Goal: Task Accomplishment & Management: Manage account settings

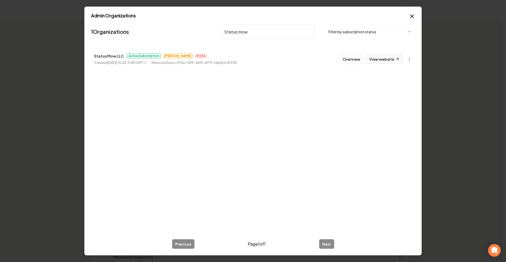
type input "Status mow"
click at [379, 60] on link "View website" at bounding box center [384, 59] width 36 height 9
click at [359, 58] on button "Overview" at bounding box center [351, 58] width 23 height 9
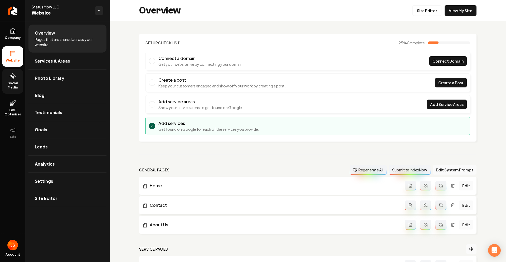
click at [6, 77] on link "Social Media" at bounding box center [12, 81] width 21 height 25
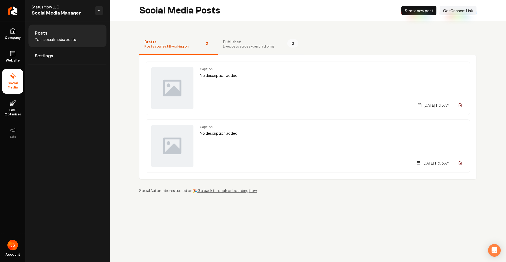
click at [226, 47] on span "Live posts across your platforms" at bounding box center [249, 46] width 52 height 4
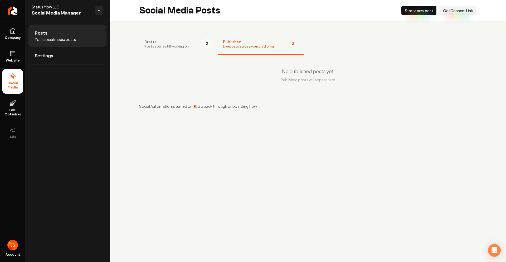
drag, startPoint x: 165, startPoint y: 42, endPoint x: 134, endPoint y: 45, distance: 30.5
click at [164, 42] on span "Drafts" at bounding box center [166, 41] width 44 height 5
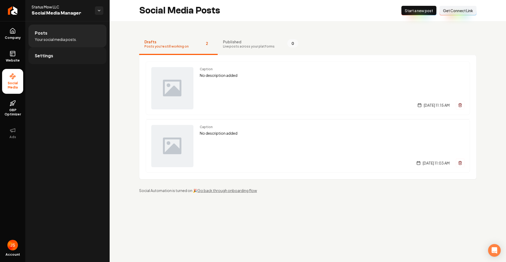
click at [71, 48] on link "Settings" at bounding box center [67, 55] width 78 height 17
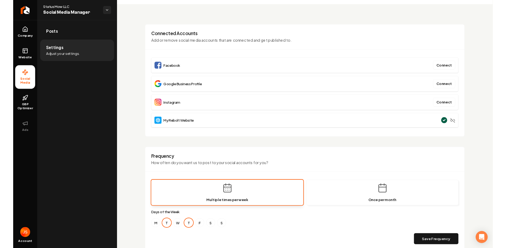
scroll to position [30, 0]
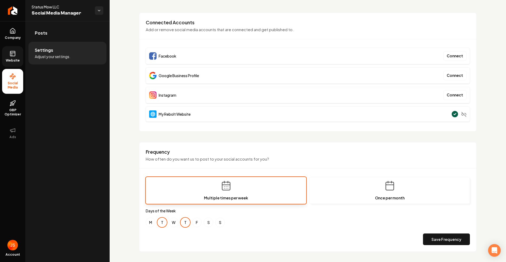
click at [16, 58] on link "Website" at bounding box center [12, 56] width 21 height 21
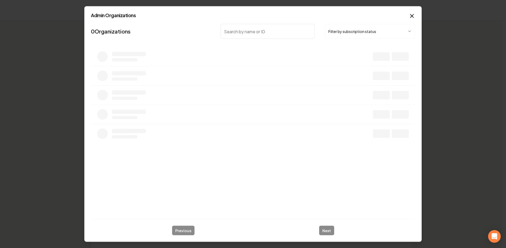
click at [352, 35] on button "Filter by subscription status" at bounding box center [370, 31] width 90 height 15
click at [274, 29] on input "search" at bounding box center [268, 31] width 94 height 15
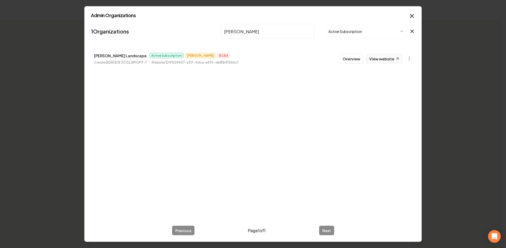
type input "[PERSON_NAME]"
click at [383, 60] on link "View website" at bounding box center [384, 58] width 36 height 9
click at [410, 16] on icon "button" at bounding box center [412, 16] width 6 height 6
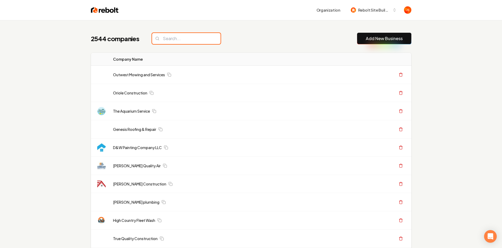
click at [174, 36] on input "search" at bounding box center [186, 38] width 69 height 11
paste input "TerraClear Land Solutions & Hauling LLC"
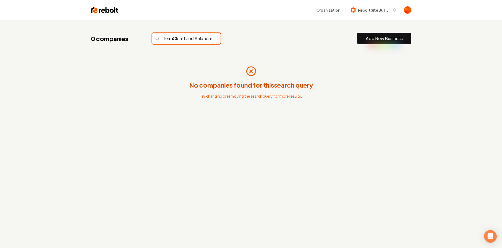
scroll to position [0, 38]
drag, startPoint x: 177, startPoint y: 38, endPoint x: 255, endPoint y: 41, distance: 78.6
click at [252, 41] on div "0 companies TerraClear Land Solutions & Hauling LLC Add New Business" at bounding box center [251, 39] width 321 height 12
type input "TerraClear Land Solutions"
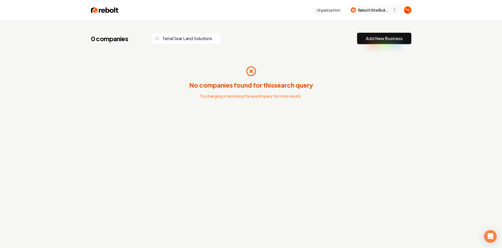
click at [369, 10] on span "Rebolt Site Builder" at bounding box center [374, 10] width 32 height 6
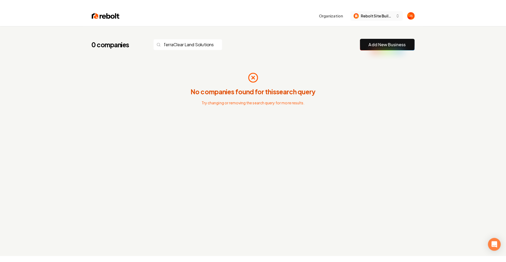
scroll to position [0, 0]
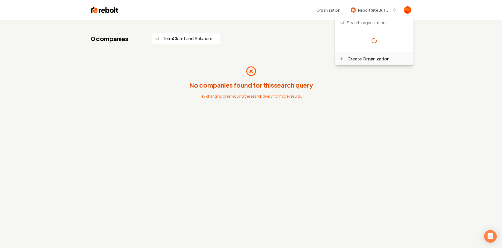
click at [354, 60] on div "Create Organization" at bounding box center [369, 59] width 42 height 6
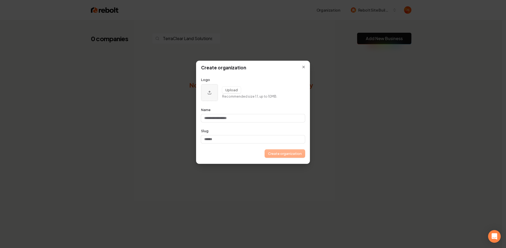
type input "**********"
click at [287, 156] on button "Create organization" at bounding box center [285, 153] width 40 height 8
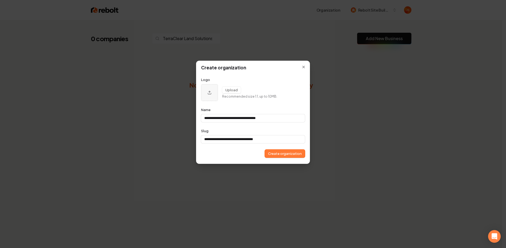
type input "**********"
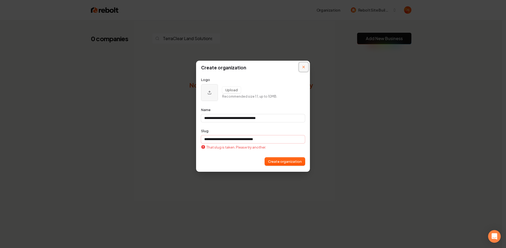
click at [306, 69] on button "Close modal" at bounding box center [303, 66] width 9 height 9
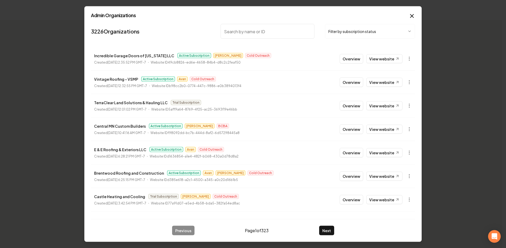
click at [341, 32] on body "Organization Rebolt Site Builder 0 companies TerraClear Land Solutions Add New …" at bounding box center [251, 124] width 502 height 248
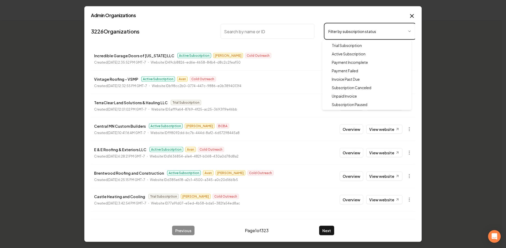
click at [262, 87] on body "Organization Rebolt Site Builder 0 companies TerraClear Land Solutions Add New …" at bounding box center [251, 124] width 502 height 248
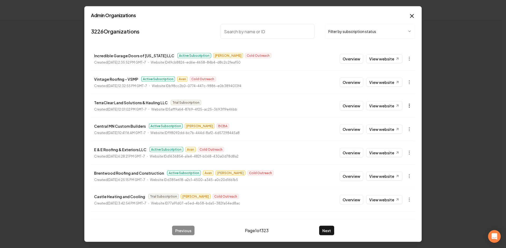
click at [405, 104] on body "Organization Rebolt Site Builder 0 companies TerraClear Land Solutions Add New …" at bounding box center [251, 124] width 502 height 248
click at [390, 124] on div "Get Payment Link" at bounding box center [392, 126] width 33 height 8
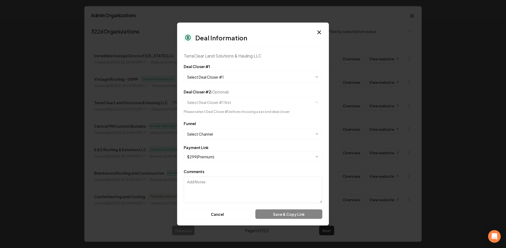
click at [210, 70] on div "**********" at bounding box center [253, 72] width 139 height 19
click at [210, 72] on body "Organization Rebolt Site Builder 0 companies TerraClear Land Solutions Add New …" at bounding box center [251, 124] width 502 height 248
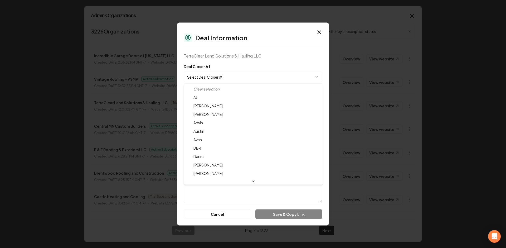
select select "**********"
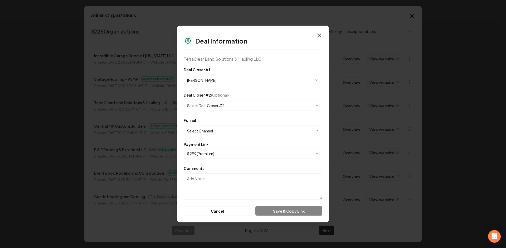
drag, startPoint x: 225, startPoint y: 162, endPoint x: 261, endPoint y: 201, distance: 53.8
click at [225, 162] on form "**********" at bounding box center [253, 140] width 139 height 149
click at [268, 215] on div "**********" at bounding box center [253, 124] width 152 height 196
click at [269, 211] on div "Cancel Save & Copy Link" at bounding box center [253, 210] width 139 height 9
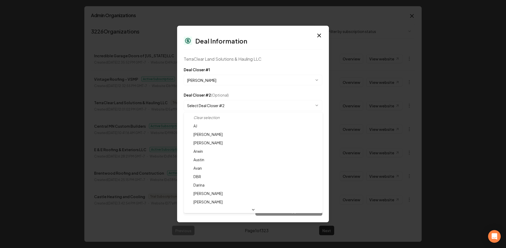
click at [216, 105] on body "Organization Rebolt Site Builder 0 companies TerraClear Land Solutions Add New …" at bounding box center [251, 124] width 502 height 248
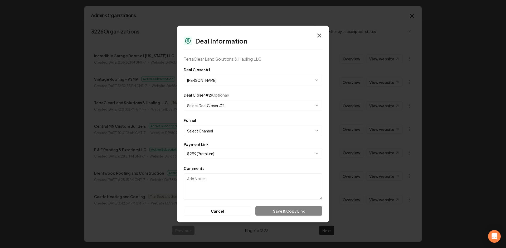
click at [283, 214] on div "Cancel Save & Copy Link" at bounding box center [253, 210] width 139 height 9
click at [214, 179] on textarea "Comments" at bounding box center [253, 186] width 139 height 26
type textarea "1"
click at [274, 210] on div "Cancel Save & Copy Link" at bounding box center [253, 210] width 139 height 9
click at [264, 196] on textarea "1" at bounding box center [253, 186] width 139 height 26
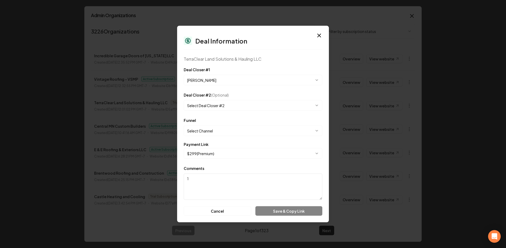
drag, startPoint x: 264, startPoint y: 196, endPoint x: 277, endPoint y: 212, distance: 21.0
click at [265, 197] on textarea "1" at bounding box center [253, 186] width 139 height 26
click at [278, 212] on div "Cancel Save & Copy Link" at bounding box center [253, 210] width 139 height 9
drag, startPoint x: 278, startPoint y: 212, endPoint x: 294, endPoint y: 146, distance: 68.4
click at [278, 212] on div "Cancel Save & Copy Link" at bounding box center [253, 210] width 139 height 9
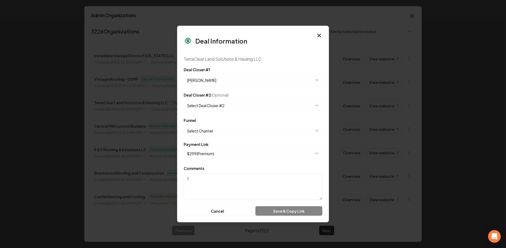
click at [315, 36] on div "**********" at bounding box center [253, 124] width 152 height 196
click at [318, 35] on icon "button" at bounding box center [319, 35] width 6 height 6
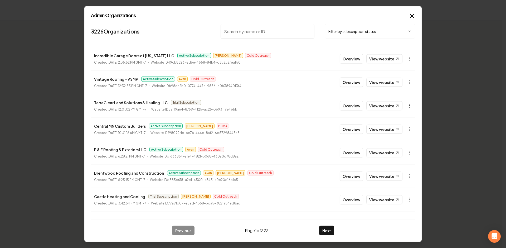
click at [403, 105] on body "Organization Rebolt Site Builder 0 companies TerraClear Land Solutions Add New …" at bounding box center [251, 124] width 502 height 248
click at [394, 125] on div "Get Payment Link" at bounding box center [392, 126] width 33 height 8
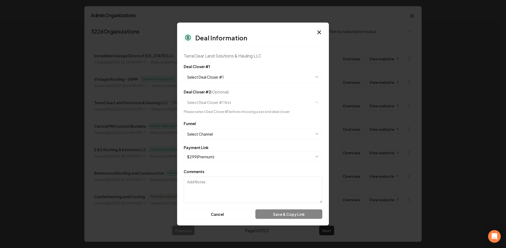
click at [227, 81] on body "Organization Rebolt Site Builder 0 companies TerraClear Land Solutions Add New …" at bounding box center [251, 124] width 502 height 248
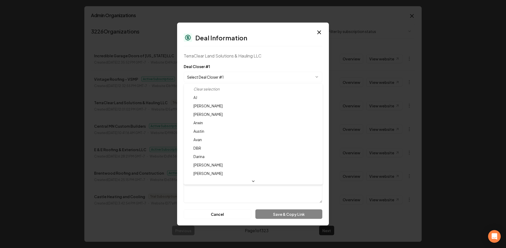
select select "**********"
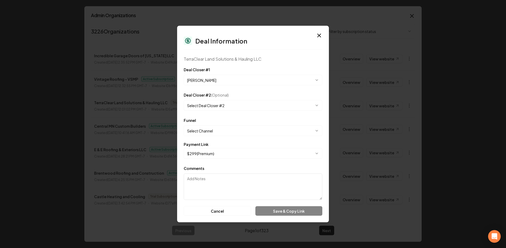
click at [279, 213] on div "Cancel Save & Copy Link" at bounding box center [253, 210] width 139 height 9
click at [217, 130] on body "Organization Rebolt Site Builder 0 companies TerraClear Land Solutions Add New …" at bounding box center [251, 124] width 502 height 248
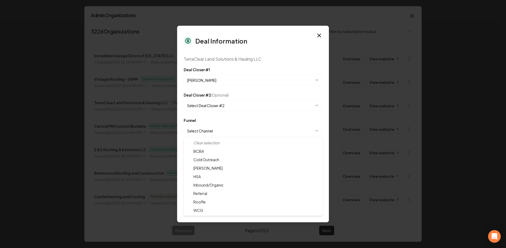
select select "**********"
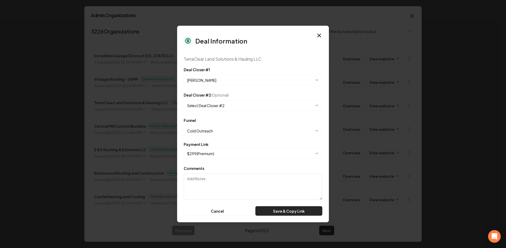
click at [273, 210] on button "Save & Copy Link" at bounding box center [288, 210] width 67 height 9
click at [212, 125] on body "Organization Rebolt Site Builder 0 companies TerraClear Land Solutions Add New …" at bounding box center [251, 124] width 502 height 248
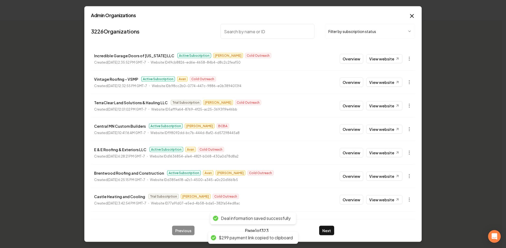
click at [220, 190] on li "Castle Heating and Cooling Trial Subscription [PERSON_NAME] Outreach Created [D…" at bounding box center [253, 199] width 324 height 23
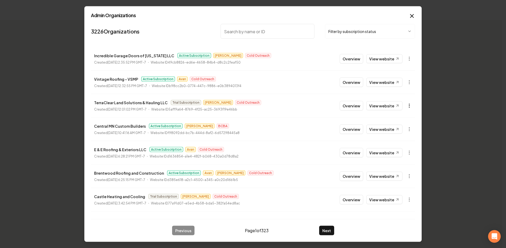
click at [405, 104] on body "Organization Rebolt Site Builder 0 companies TerraClear Land Solutions Add New …" at bounding box center [251, 124] width 502 height 248
click at [378, 126] on div "Get Payment Link" at bounding box center [392, 126] width 33 height 8
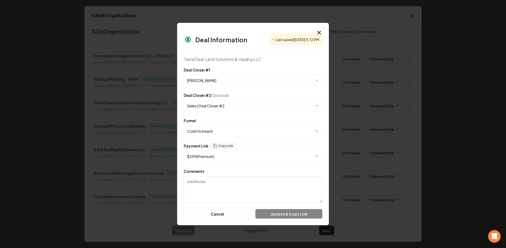
click at [242, 154] on body "Organization Rebolt Site Builder 0 companies TerraClear Land Solutions Add New …" at bounding box center [251, 124] width 502 height 248
drag, startPoint x: 249, startPoint y: 141, endPoint x: 243, endPoint y: 126, distance: 15.5
click at [249, 139] on body "Organization Rebolt Site Builder 0 companies TerraClear Land Solutions Add New …" at bounding box center [251, 124] width 502 height 248
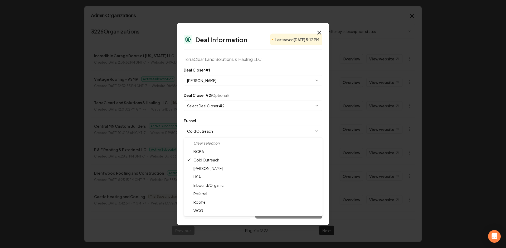
click at [243, 126] on body "Organization Rebolt Site Builder 0 companies TerraClear Land Solutions Add New …" at bounding box center [251, 124] width 502 height 248
select select "**********"
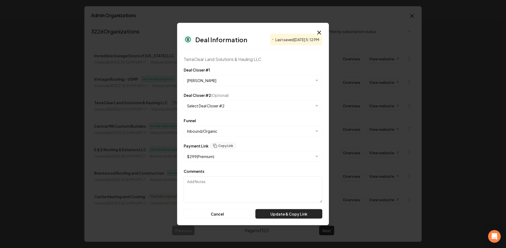
click at [270, 212] on button "Update & Copy Link" at bounding box center [288, 213] width 67 height 9
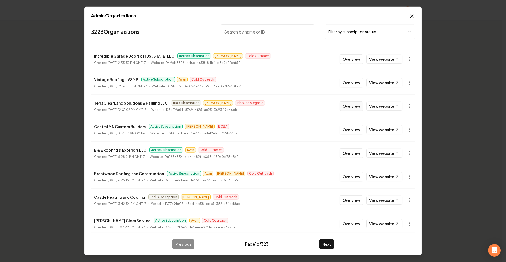
click at [349, 105] on button "Overview" at bounding box center [351, 105] width 23 height 9
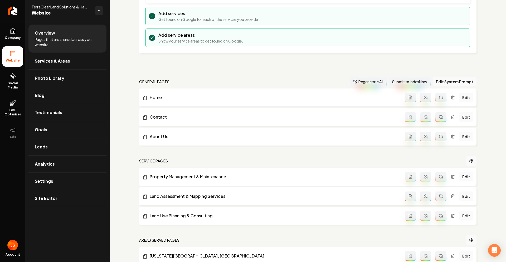
scroll to position [113, 0]
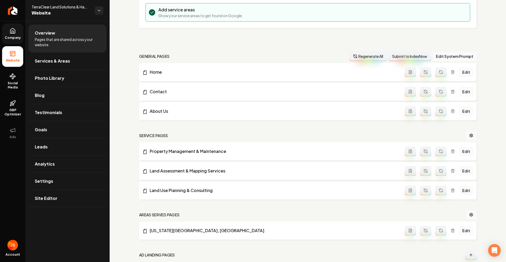
click at [8, 30] on link "Company" at bounding box center [12, 33] width 21 height 21
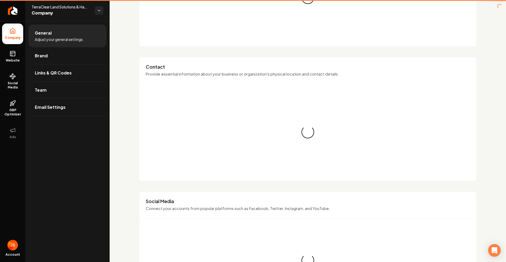
click at [7, 56] on link "Website" at bounding box center [12, 56] width 21 height 21
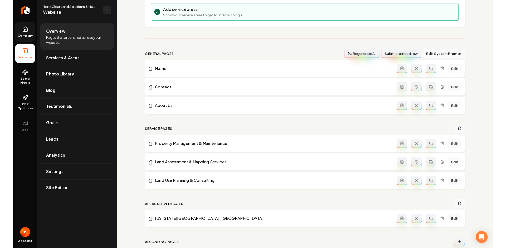
scroll to position [9, 0]
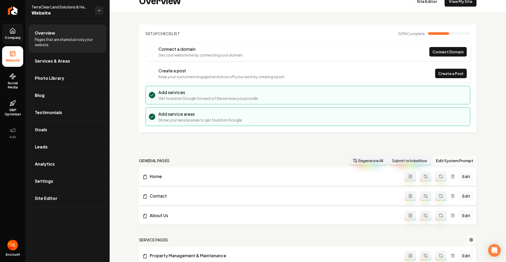
click at [457, 7] on div "Overview Site Editor View My Site" at bounding box center [308, 1] width 397 height 21
click at [455, 4] on link "View My Site" at bounding box center [461, 1] width 32 height 11
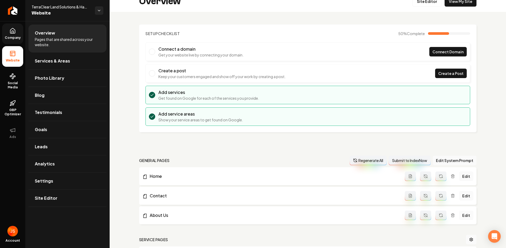
click at [10, 31] on icon at bounding box center [12, 30] width 5 height 5
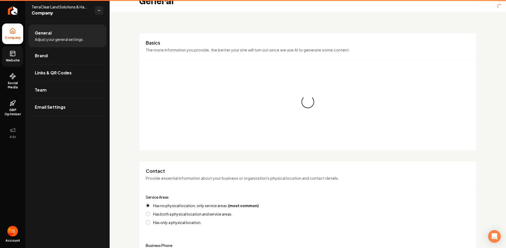
click at [12, 52] on icon at bounding box center [12, 53] width 6 height 6
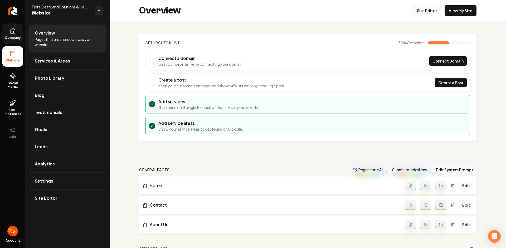
click at [420, 11] on link "Site Editor" at bounding box center [427, 10] width 29 height 11
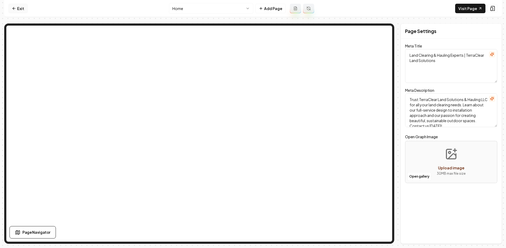
click at [18, 9] on link "Exit" at bounding box center [17, 8] width 19 height 9
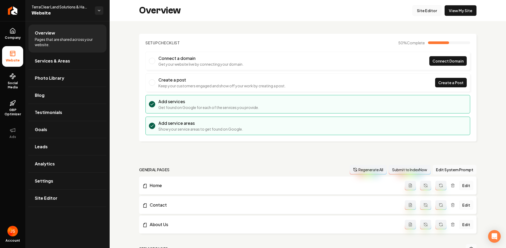
click at [415, 8] on link "Site Editor" at bounding box center [427, 10] width 29 height 11
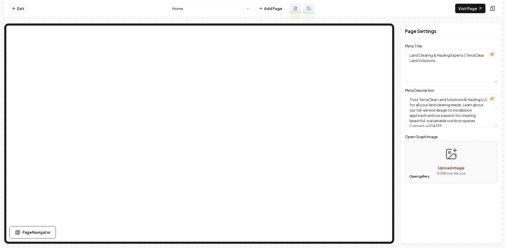
click at [9, 6] on link "Exit" at bounding box center [17, 8] width 19 height 9
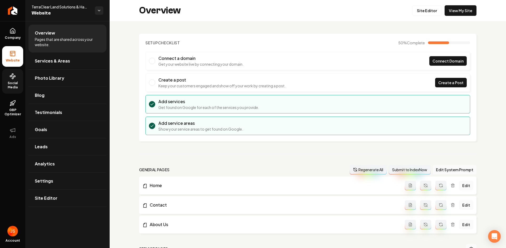
click at [12, 78] on circle at bounding box center [12, 78] width 1 height 1
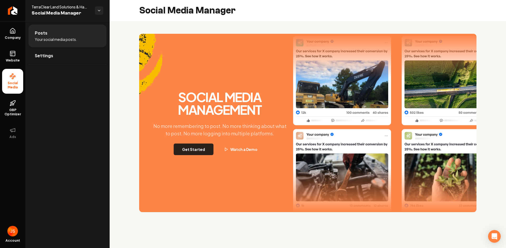
click at [194, 150] on button "Get Started" at bounding box center [194, 149] width 40 height 12
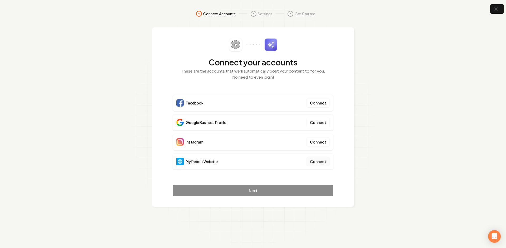
click at [314, 159] on button "Connect" at bounding box center [318, 161] width 23 height 9
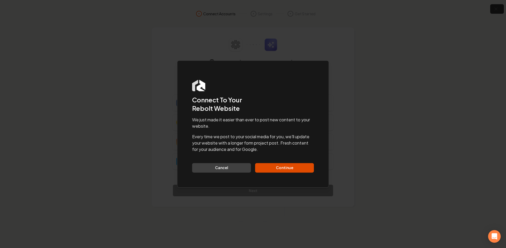
click at [286, 162] on div "We just made it easier than ever to post new content to your website. Every tim…" at bounding box center [253, 145] width 122 height 56
click at [282, 168] on button "Continue" at bounding box center [284, 167] width 59 height 9
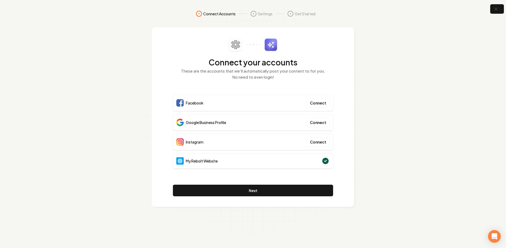
click at [251, 176] on div "Connect your accounts These are the accounts that we'll automatically post your…" at bounding box center [253, 117] width 160 height 158
click at [247, 190] on button "Next" at bounding box center [253, 191] width 160 height 12
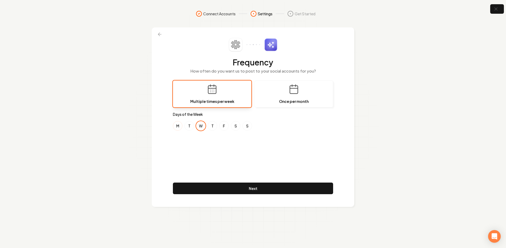
click at [182, 124] on button "M" at bounding box center [177, 125] width 9 height 9
drag, startPoint x: 223, startPoint y: 127, endPoint x: 219, endPoint y: 128, distance: 3.3
click at [223, 127] on button "F" at bounding box center [223, 125] width 9 height 9
click at [182, 126] on button "M" at bounding box center [177, 125] width 9 height 9
click at [195, 127] on div "M T W T F S S" at bounding box center [253, 125] width 160 height 9
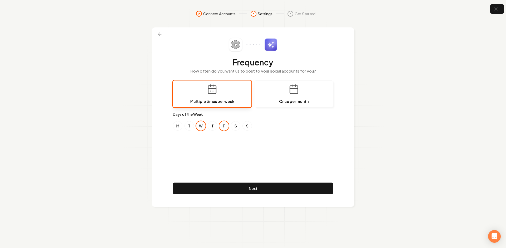
click at [205, 125] on button "W" at bounding box center [200, 125] width 9 height 9
drag, startPoint x: 190, startPoint y: 125, endPoint x: 209, endPoint y: 126, distance: 18.5
click at [191, 125] on button "T" at bounding box center [189, 125] width 9 height 9
drag, startPoint x: 209, startPoint y: 126, endPoint x: 224, endPoint y: 124, distance: 15.1
click at [209, 126] on button "T" at bounding box center [212, 125] width 9 height 9
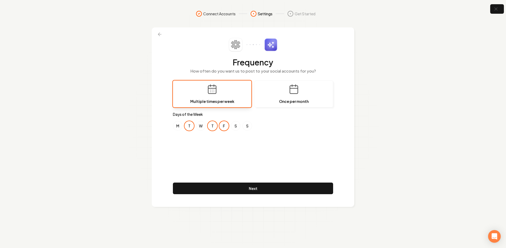
click at [224, 124] on button "F" at bounding box center [223, 125] width 9 height 9
click at [217, 149] on div "Frequency How often do you want us to post to your social accounts for you? Mul…" at bounding box center [253, 117] width 160 height 158
click at [179, 128] on button "M" at bounding box center [177, 125] width 9 height 9
click at [191, 126] on button "T" at bounding box center [189, 125] width 9 height 9
click at [214, 124] on button "T" at bounding box center [212, 125] width 9 height 9
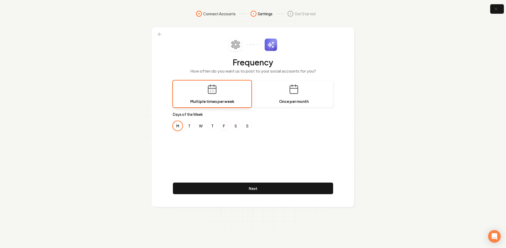
click at [225, 125] on button "F" at bounding box center [223, 125] width 9 height 9
click at [201, 123] on button "W" at bounding box center [200, 125] width 9 height 9
click at [204, 153] on div "Frequency How often do you want us to post to your social accounts for you? Mul…" at bounding box center [253, 117] width 160 height 158
click at [214, 167] on div "Frequency How often do you want us to post to your social accounts for you? Mul…" at bounding box center [253, 117] width 160 height 158
click at [219, 161] on div "Frequency How often do you want us to post to your social accounts for you? Mul…" at bounding box center [253, 117] width 160 height 158
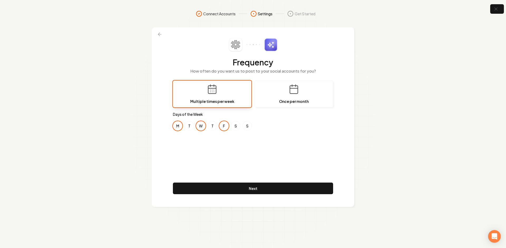
click at [229, 173] on div "Frequency How often do you want us to post to your social accounts for you? Mul…" at bounding box center [253, 117] width 160 height 158
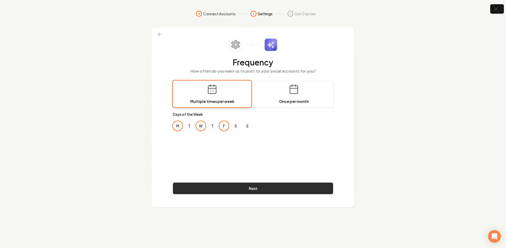
click at [231, 192] on button "Next" at bounding box center [253, 188] width 160 height 12
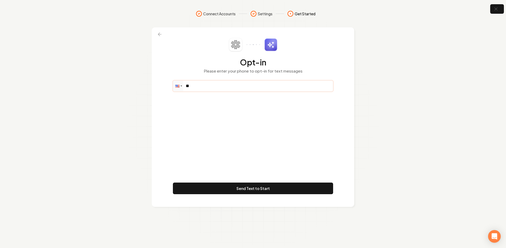
click at [199, 87] on input "**" at bounding box center [253, 86] width 160 height 11
click at [214, 84] on input "**" at bounding box center [253, 86] width 160 height 11
paste input "**********"
type input "**********"
click at [224, 110] on div "**********" at bounding box center [253, 117] width 160 height 158
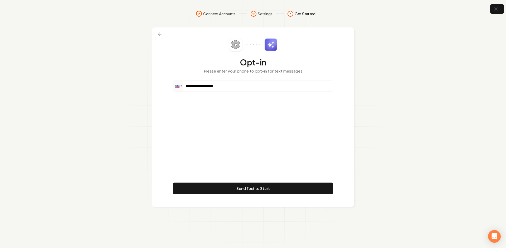
click at [220, 107] on div "**********" at bounding box center [253, 117] width 160 height 158
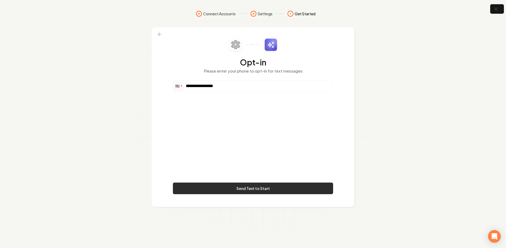
click at [235, 183] on button "Send Text to Start" at bounding box center [253, 188] width 160 height 12
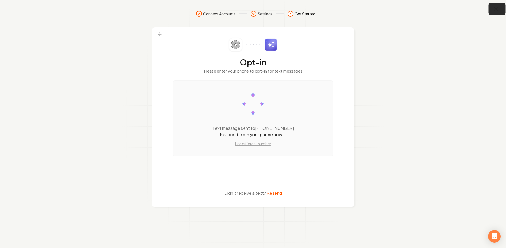
click at [494, 11] on icon "button" at bounding box center [495, 8] width 3 height 3
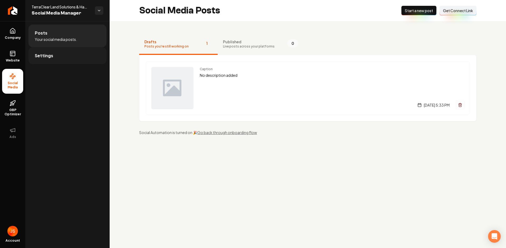
click at [33, 59] on link "Settings" at bounding box center [67, 55] width 78 height 17
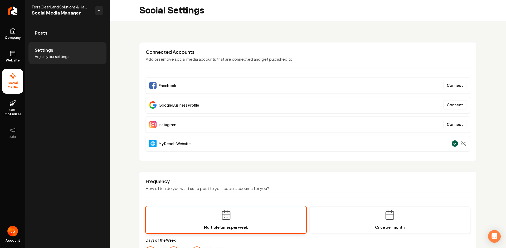
click at [191, 104] on span "Google Business Profile" at bounding box center [179, 104] width 40 height 5
drag, startPoint x: 195, startPoint y: 108, endPoint x: 148, endPoint y: 107, distance: 47.2
click at [148, 107] on div "Google Business Profile Connect" at bounding box center [308, 105] width 324 height 16
click at [196, 107] on div "Google Business Profile" at bounding box center [174, 104] width 50 height 7
drag, startPoint x: 208, startPoint y: 107, endPoint x: 147, endPoint y: 104, distance: 60.9
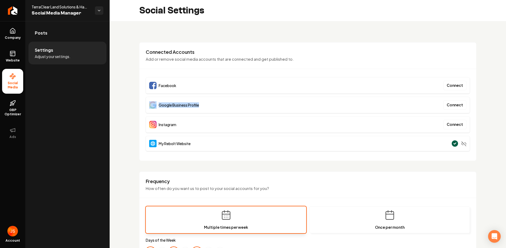
click at [147, 104] on div "Google Business Profile Connect" at bounding box center [308, 105] width 324 height 16
click at [131, 98] on div "**********" at bounding box center [308, 248] width 397 height 454
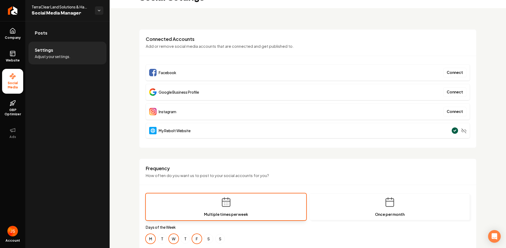
scroll to position [49, 0]
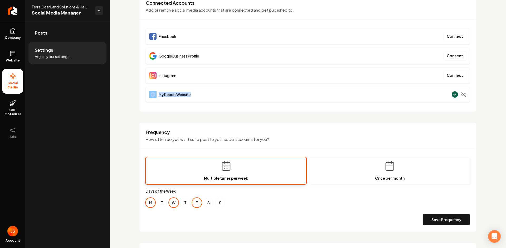
drag, startPoint x: 208, startPoint y: 97, endPoint x: 173, endPoint y: 111, distance: 37.5
click at [144, 92] on div "Connected Accounts Add or remove social media accounts that are connected and g…" at bounding box center [307, 52] width 337 height 119
click at [176, 114] on div "**********" at bounding box center [307, 203] width 337 height 420
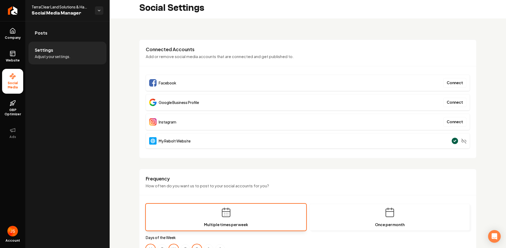
scroll to position [0, 0]
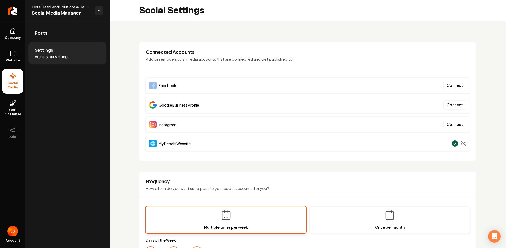
drag, startPoint x: 184, startPoint y: 83, endPoint x: 129, endPoint y: 80, distance: 54.9
click at [129, 80] on div "**********" at bounding box center [308, 248] width 397 height 454
drag, startPoint x: 214, startPoint y: 97, endPoint x: 214, endPoint y: 104, distance: 6.6
click at [214, 97] on div "Google Business Profile Connect" at bounding box center [308, 105] width 324 height 16
drag, startPoint x: 213, startPoint y: 104, endPoint x: 154, endPoint y: 100, distance: 59.5
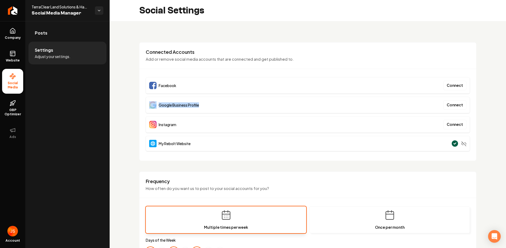
click at [154, 100] on div "Google Business Profile Connect" at bounding box center [308, 105] width 324 height 16
click at [177, 87] on div "Facebook Connect" at bounding box center [308, 85] width 324 height 16
drag, startPoint x: 182, startPoint y: 87, endPoint x: 175, endPoint y: 84, distance: 8.0
click at [173, 84] on div "Facebook Connect" at bounding box center [308, 85] width 324 height 16
click at [194, 84] on div "Facebook Connect" at bounding box center [308, 85] width 324 height 16
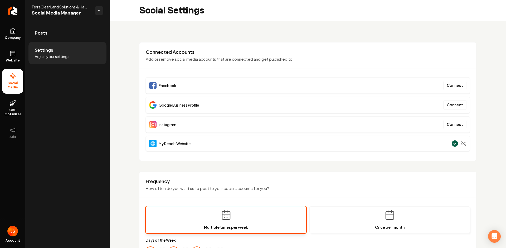
click at [180, 142] on span "My Rebolt Website" at bounding box center [175, 143] width 32 height 5
click at [208, 104] on div "Google Business Profile Connect" at bounding box center [308, 105] width 324 height 16
drag, startPoint x: 155, startPoint y: 104, endPoint x: 148, endPoint y: 101, distance: 8.3
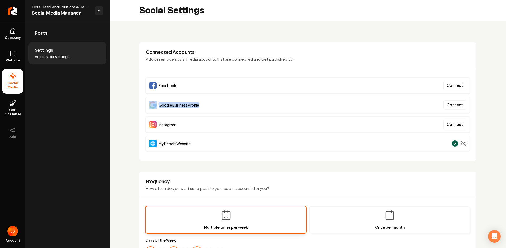
click at [148, 101] on div "Google Business Profile Connect" at bounding box center [308, 105] width 324 height 16
drag, startPoint x: 172, startPoint y: 88, endPoint x: 177, endPoint y: 87, distance: 5.1
click at [172, 88] on div "Facebook" at bounding box center [162, 85] width 27 height 7
drag, startPoint x: 188, startPoint y: 87, endPoint x: 136, endPoint y: 85, distance: 52.2
click at [136, 85] on div "**********" at bounding box center [308, 248] width 397 height 454
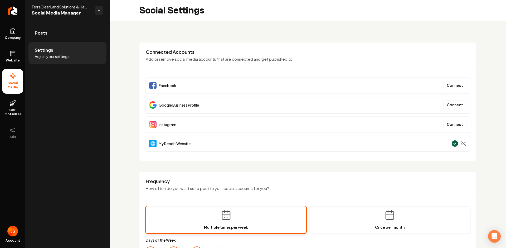
click at [186, 74] on div "Connected Accounts Add or remove social media accounts that are connected and g…" at bounding box center [307, 101] width 337 height 119
click at [65, 34] on link "Posts" at bounding box center [67, 33] width 78 height 17
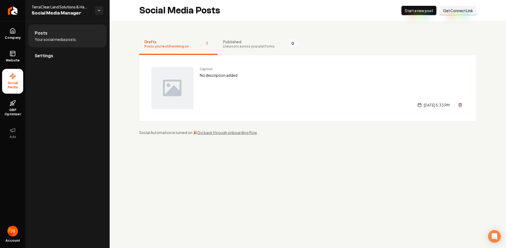
click at [446, 12] on span "Get Connect Link" at bounding box center [458, 10] width 30 height 5
drag, startPoint x: 396, startPoint y: 26, endPoint x: 372, endPoint y: 26, distance: 23.7
click at [397, 26] on div "Drafts Posts you're still working on 1 Published Live posts across your platfor…" at bounding box center [308, 84] width 397 height 127
click at [58, 52] on link "Settings" at bounding box center [67, 55] width 78 height 17
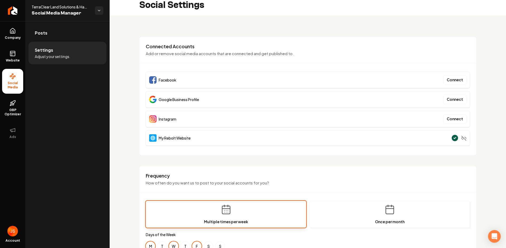
scroll to position [0, 0]
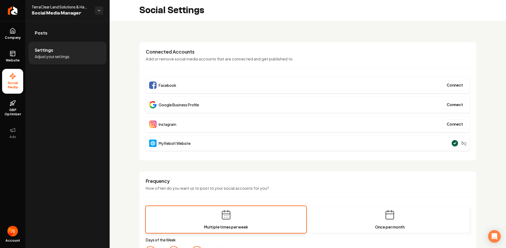
drag, startPoint x: 409, startPoint y: 39, endPoint x: 440, endPoint y: 70, distance: 43.6
click at [409, 39] on div "**********" at bounding box center [308, 248] width 397 height 454
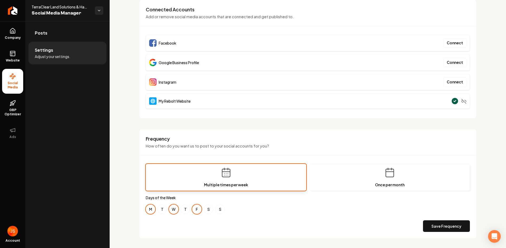
scroll to position [56, 0]
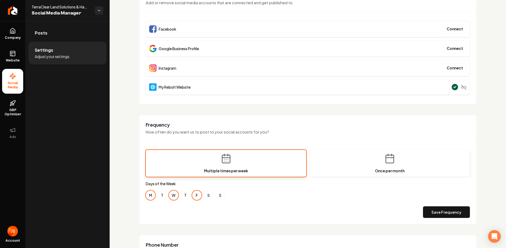
click at [182, 53] on div "Google Business Profile Connect" at bounding box center [308, 48] width 324 height 16
click at [183, 51] on span "Google Business Profile" at bounding box center [179, 48] width 40 height 5
click at [182, 50] on span "Google Business Profile" at bounding box center [179, 48] width 40 height 5
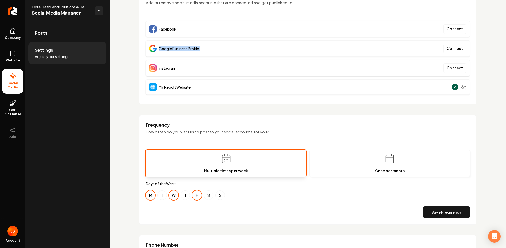
click at [182, 50] on span "Google Business Profile" at bounding box center [179, 48] width 40 height 5
click at [172, 49] on span "Google Business Profile" at bounding box center [179, 48] width 40 height 5
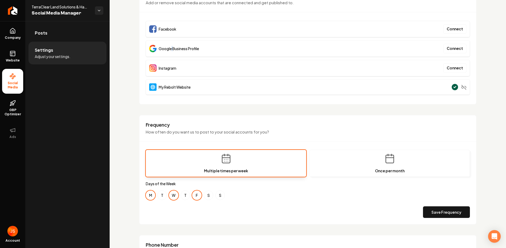
click at [172, 49] on span "Google Business Profile" at bounding box center [179, 48] width 40 height 5
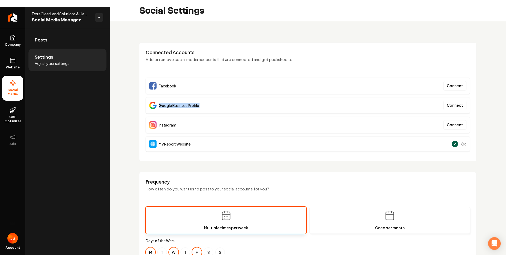
scroll to position [0, 0]
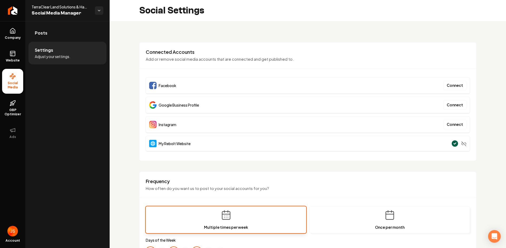
click at [312, 45] on div "Connected Accounts Add or remove social media accounts that are connected and g…" at bounding box center [307, 101] width 337 height 119
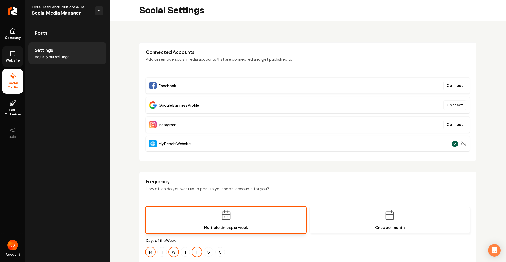
click at [14, 51] on icon at bounding box center [12, 53] width 6 height 6
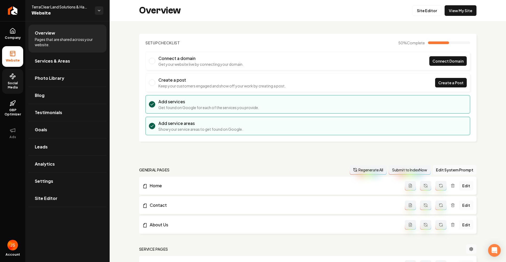
click at [15, 80] on link "Social Media" at bounding box center [12, 81] width 21 height 25
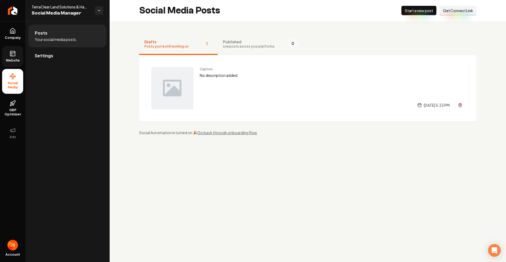
click at [446, 13] on span "Get Connect Link" at bounding box center [458, 10] width 30 height 5
click at [5, 60] on span "Website" at bounding box center [13, 60] width 18 height 4
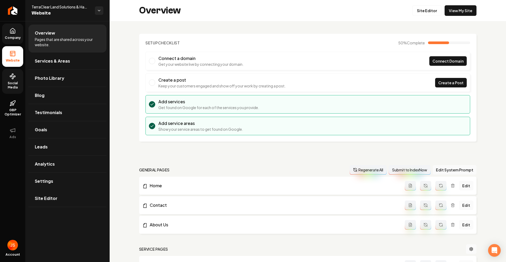
click at [14, 35] on link "Company" at bounding box center [12, 33] width 21 height 21
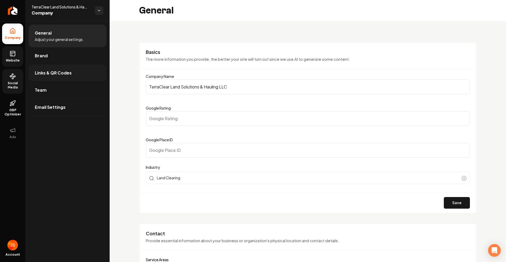
click at [58, 76] on link "Links & QR Codes" at bounding box center [67, 72] width 78 height 17
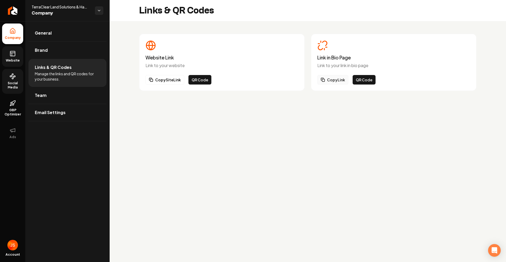
click at [336, 78] on button "Copy Link" at bounding box center [332, 79] width 31 height 9
click at [12, 56] on rect at bounding box center [12, 53] width 5 height 5
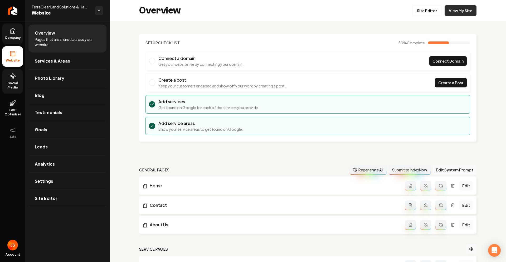
click at [454, 12] on link "View My Site" at bounding box center [461, 10] width 32 height 11
click at [19, 36] on span "Company" at bounding box center [13, 38] width 20 height 4
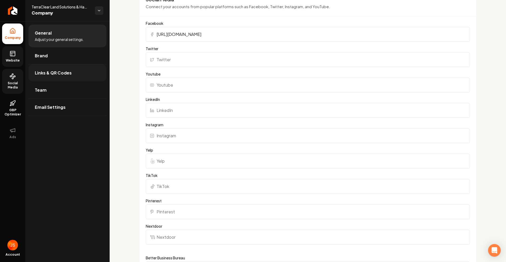
scroll to position [424, 0]
click at [51, 86] on link "Team" at bounding box center [67, 89] width 78 height 17
